Goal: Task Accomplishment & Management: Manage account settings

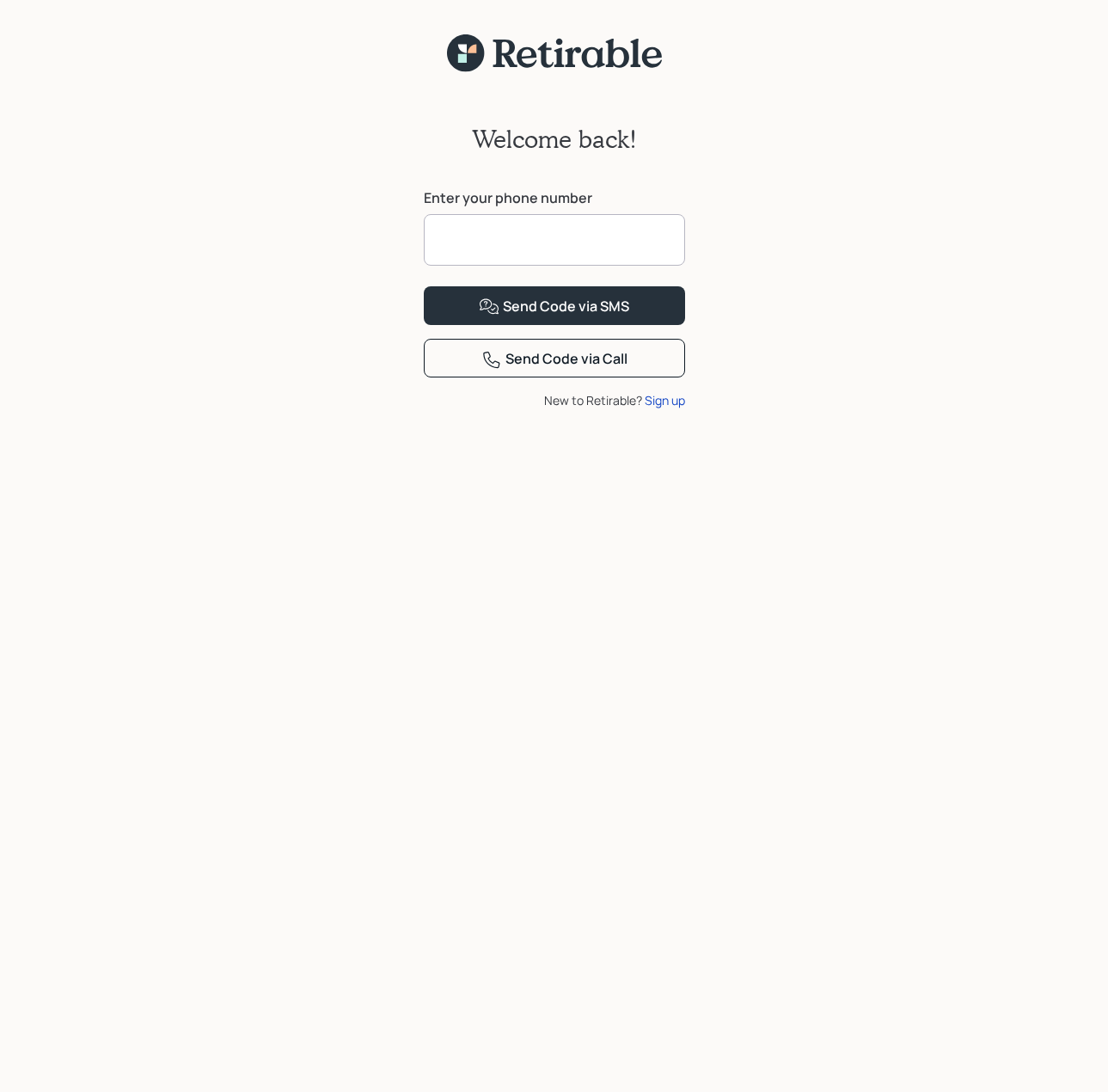
drag, startPoint x: 448, startPoint y: 231, endPoint x: 454, endPoint y: 221, distance: 11.7
click at [452, 224] on input at bounding box center [554, 239] width 261 height 51
type input "**********"
click at [659, 410] on div "Sign up" at bounding box center [664, 400] width 41 height 18
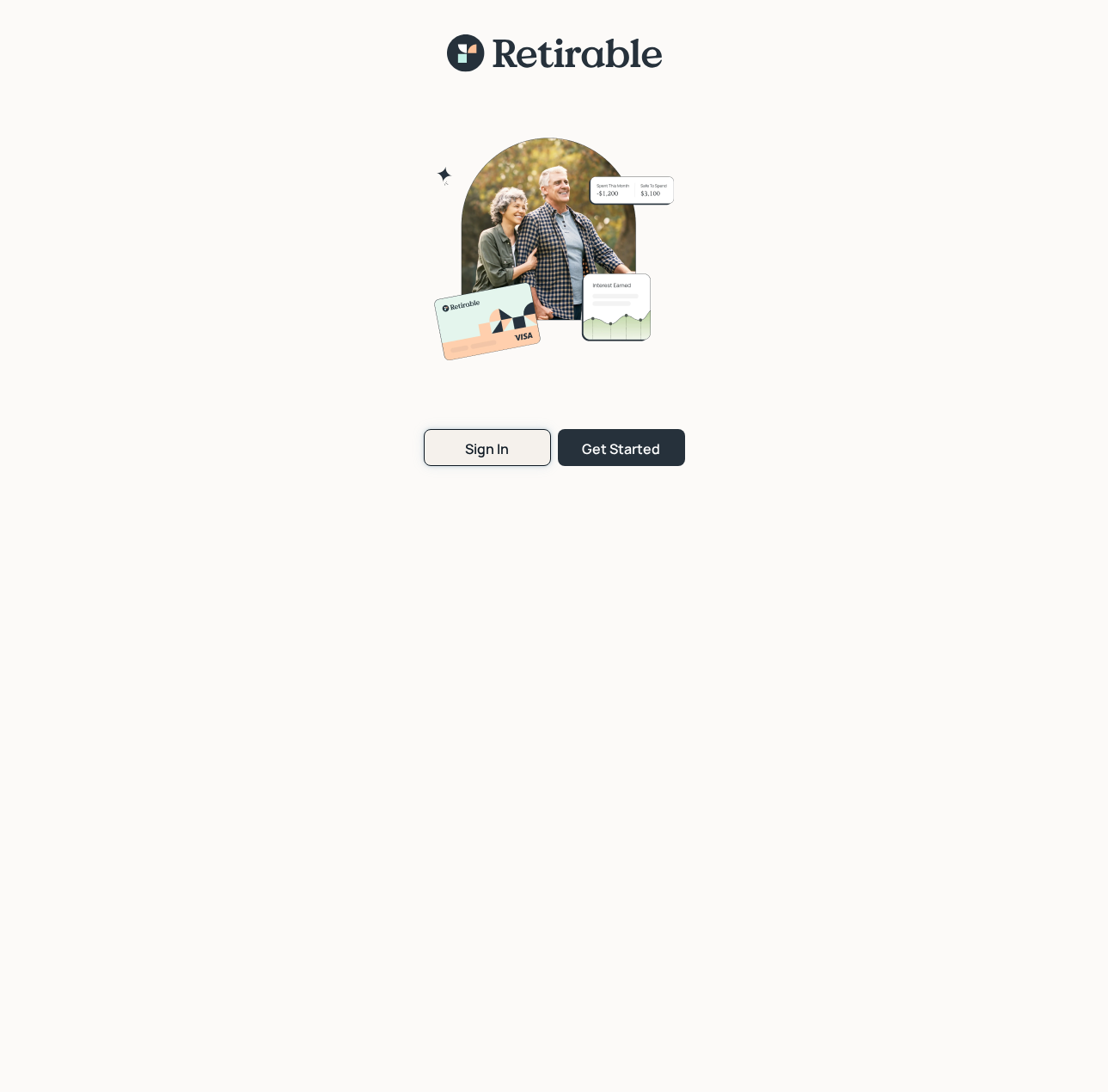
click at [482, 446] on div "Sign In" at bounding box center [487, 448] width 44 height 19
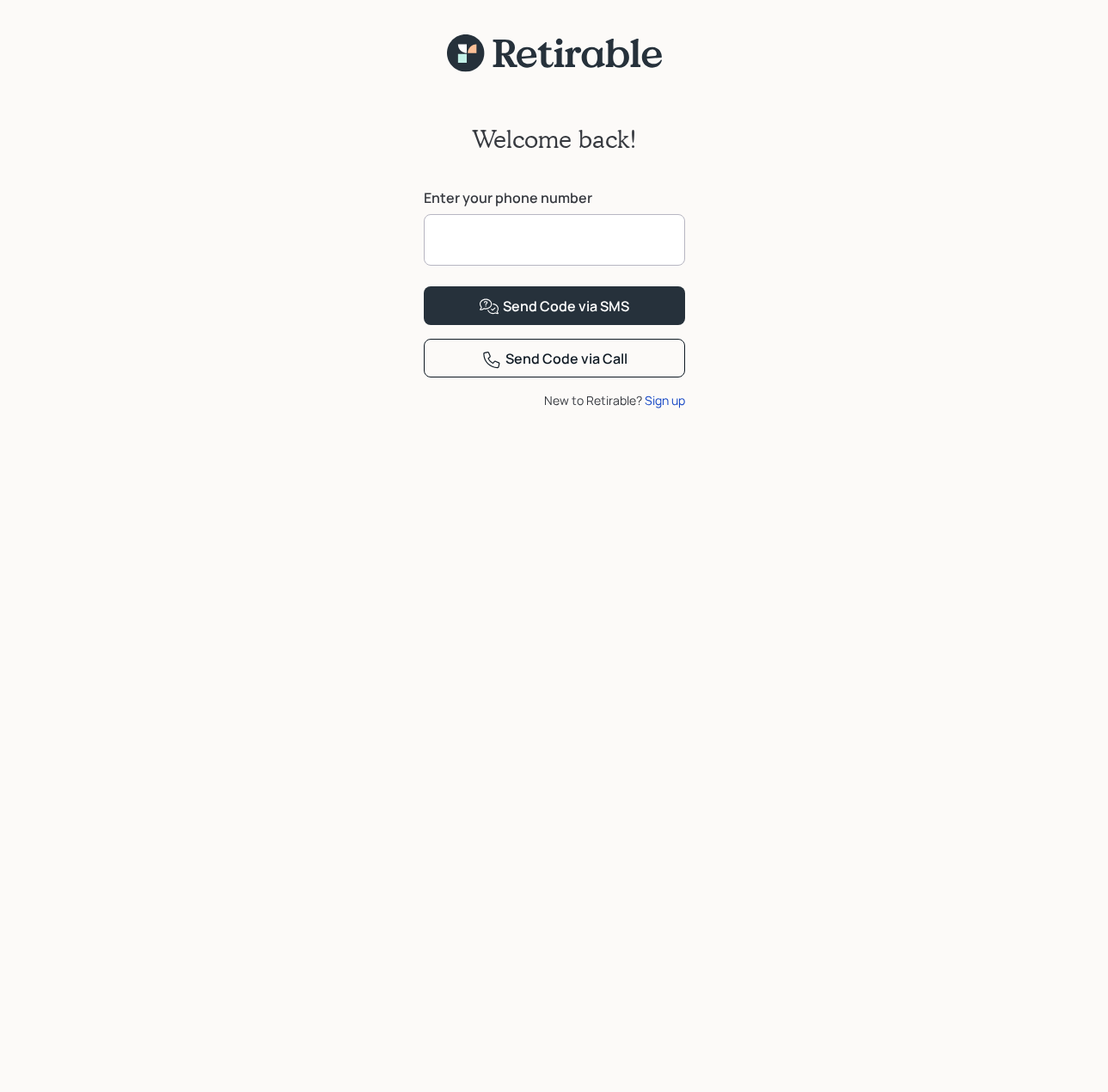
click at [500, 244] on input at bounding box center [554, 239] width 261 height 51
type input "**********"
click at [551, 317] on div "Send Code via SMS" at bounding box center [554, 306] width 150 height 21
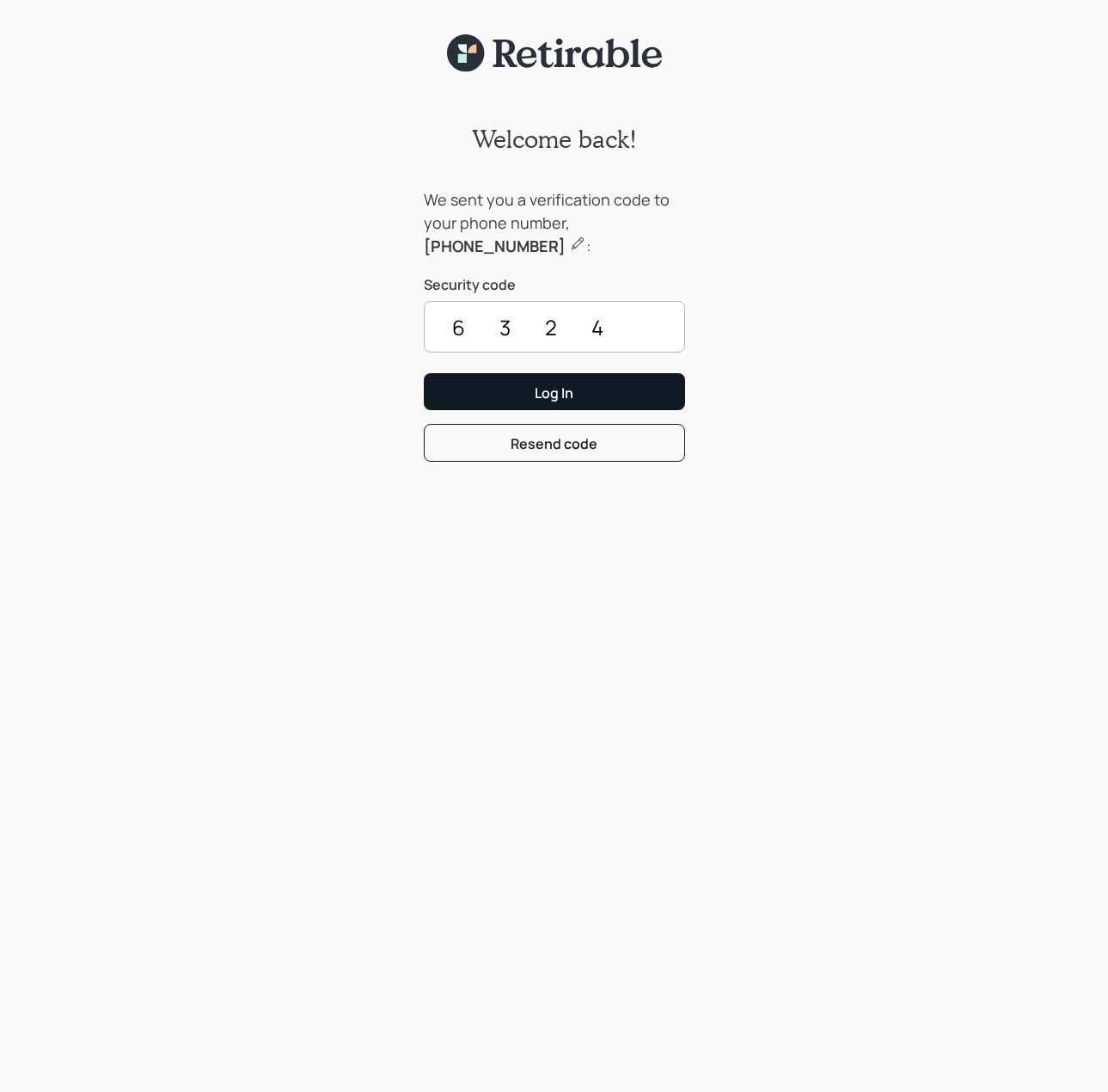
type input "6324"
click at [545, 384] on div "Log In" at bounding box center [554, 393] width 39 height 19
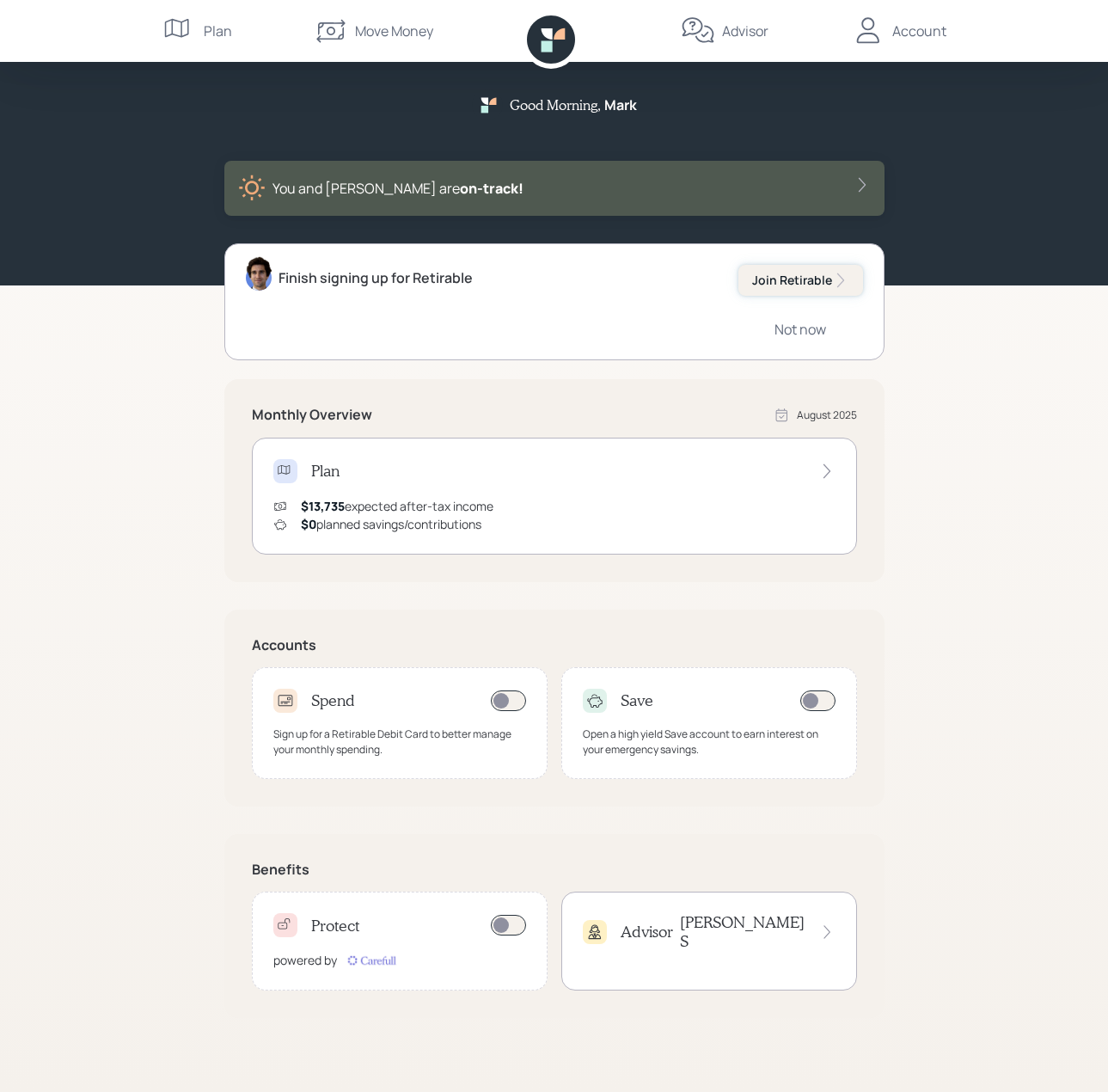
click at [814, 278] on div "Join Retirable" at bounding box center [801, 280] width 97 height 17
click at [838, 279] on icon at bounding box center [840, 280] width 17 height 17
click at [473, 182] on div "You and [PERSON_NAME] are on‑track!" at bounding box center [554, 188] width 633 height 28
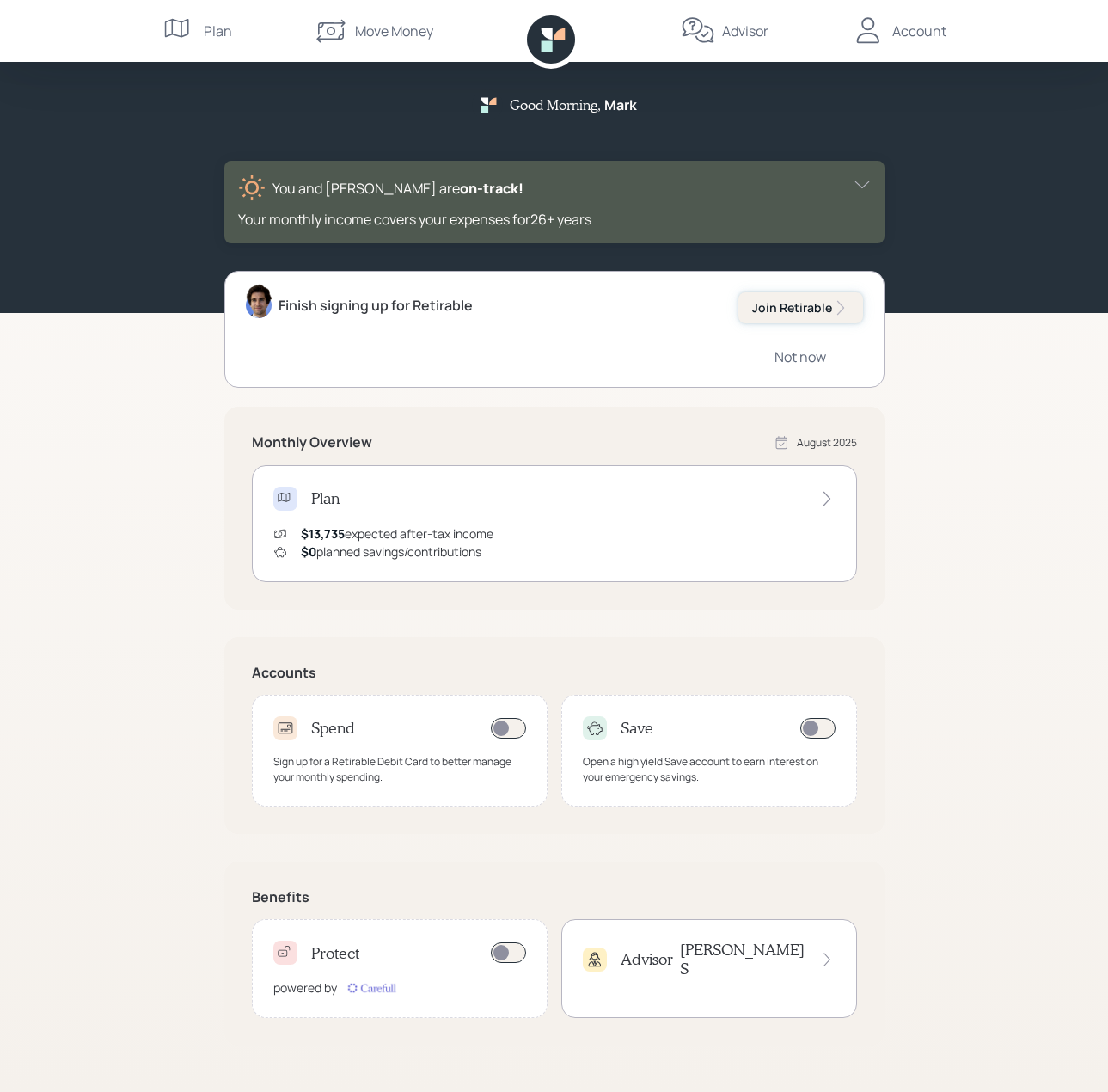
click at [817, 310] on div "Join Retirable" at bounding box center [801, 307] width 97 height 17
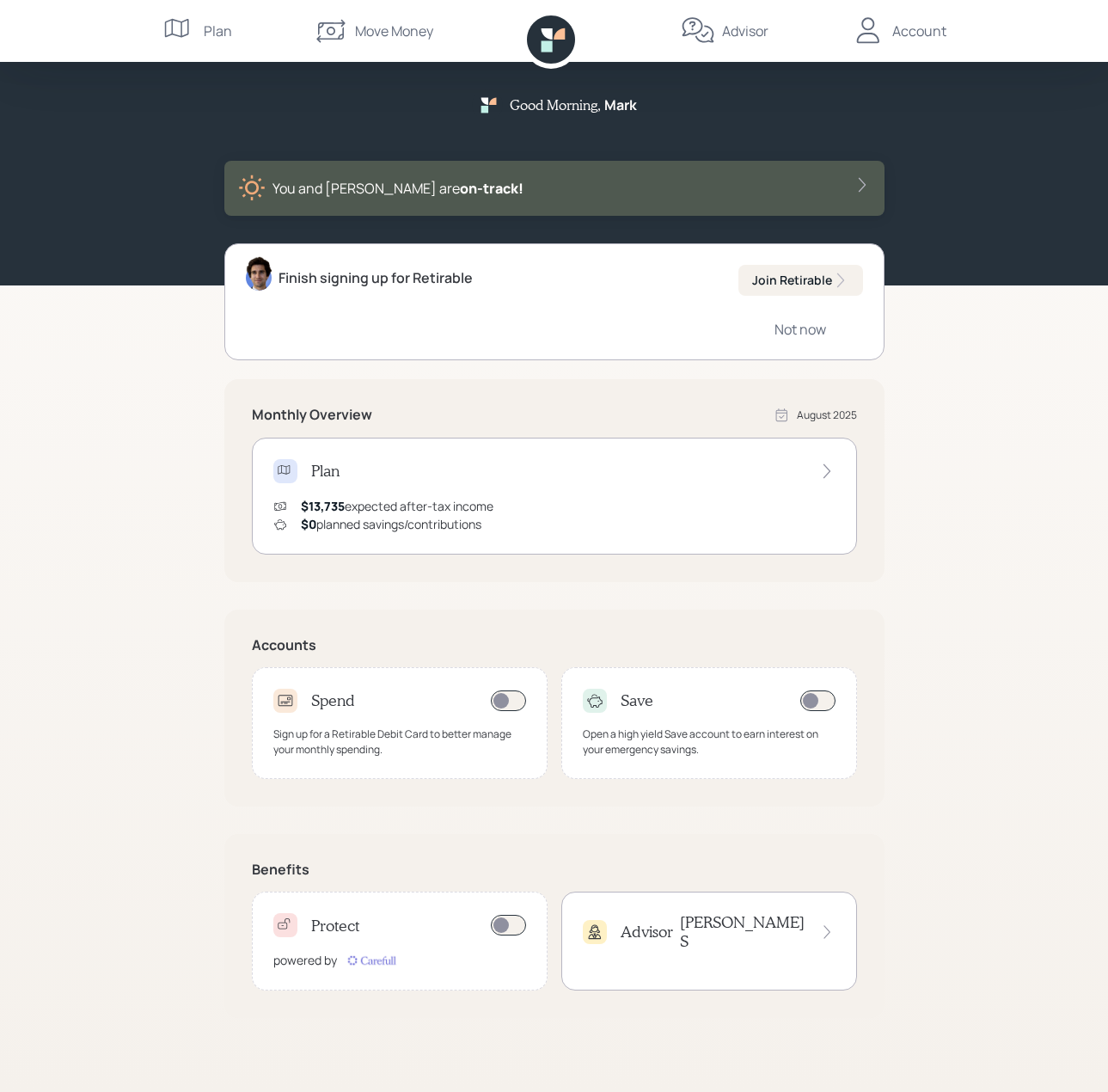
click at [906, 34] on div "Account" at bounding box center [919, 31] width 54 height 21
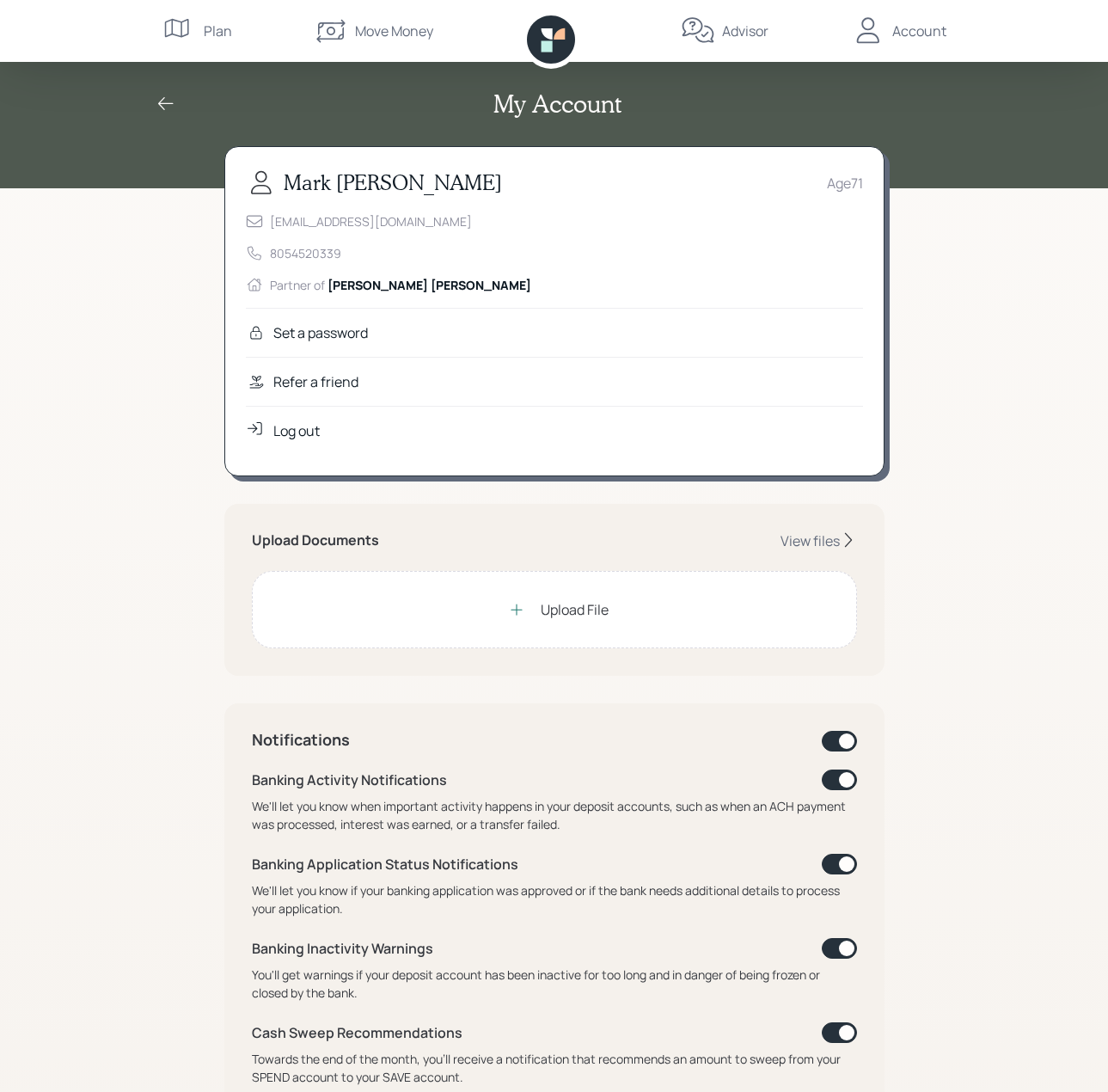
click at [392, 328] on div "Set a password" at bounding box center [554, 332] width 617 height 49
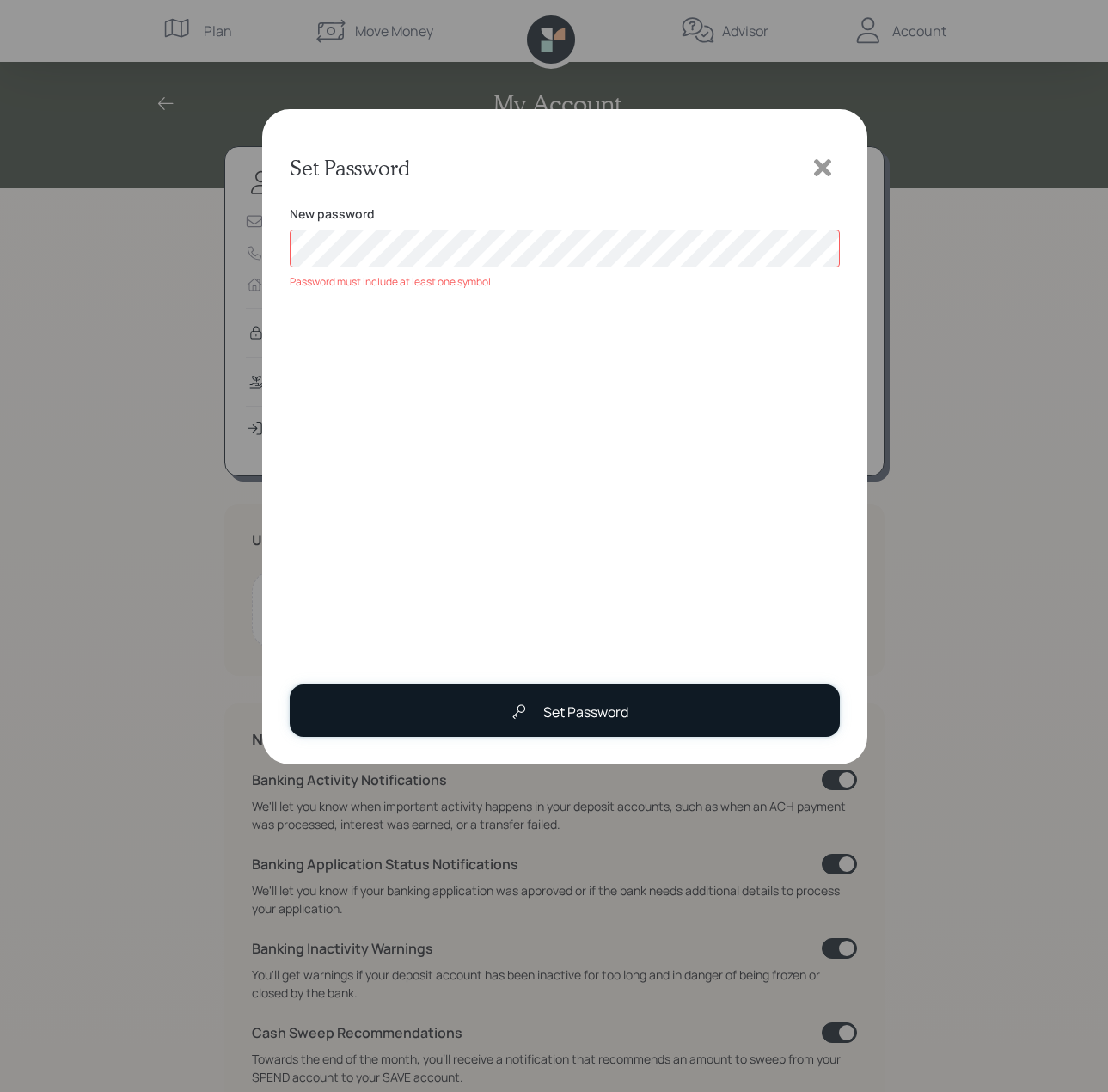
click at [543, 715] on div "Set Password" at bounding box center [565, 712] width 126 height 34
click at [563, 705] on div "Set Password" at bounding box center [586, 711] width 86 height 21
